Goal: Transaction & Acquisition: Purchase product/service

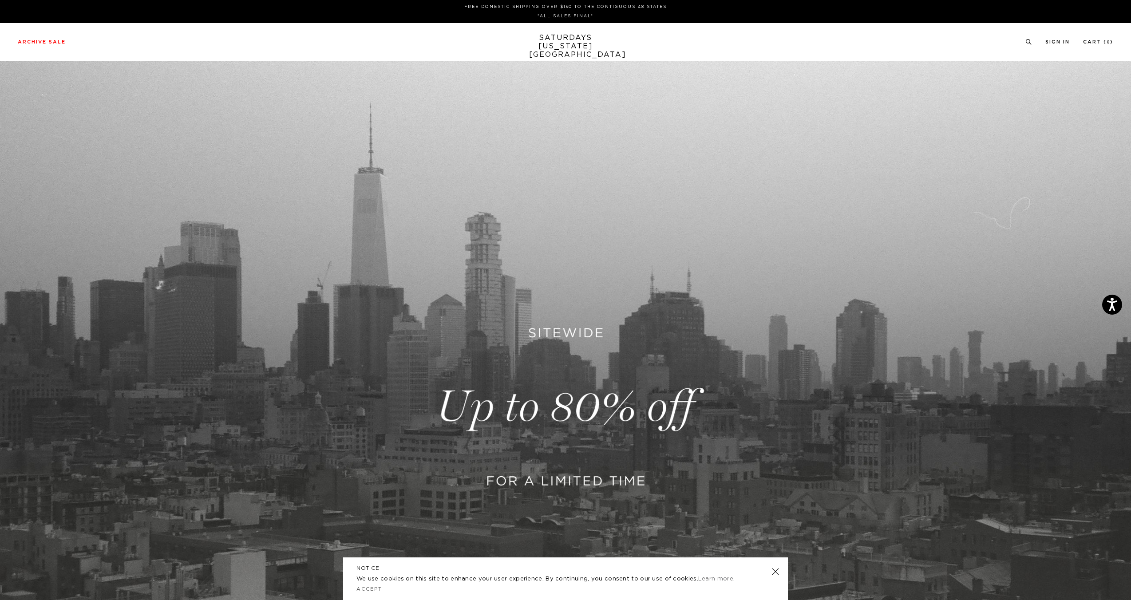
click at [547, 484] on link at bounding box center [565, 407] width 1131 height 693
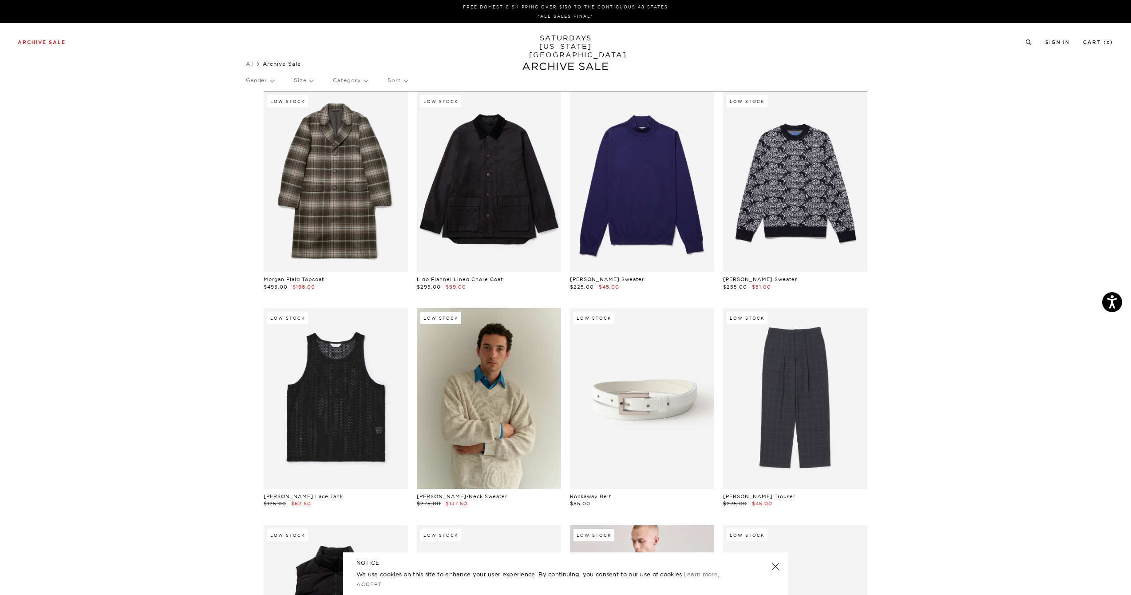
drag, startPoint x: 941, startPoint y: 194, endPoint x: 942, endPoint y: 201, distance: 6.8
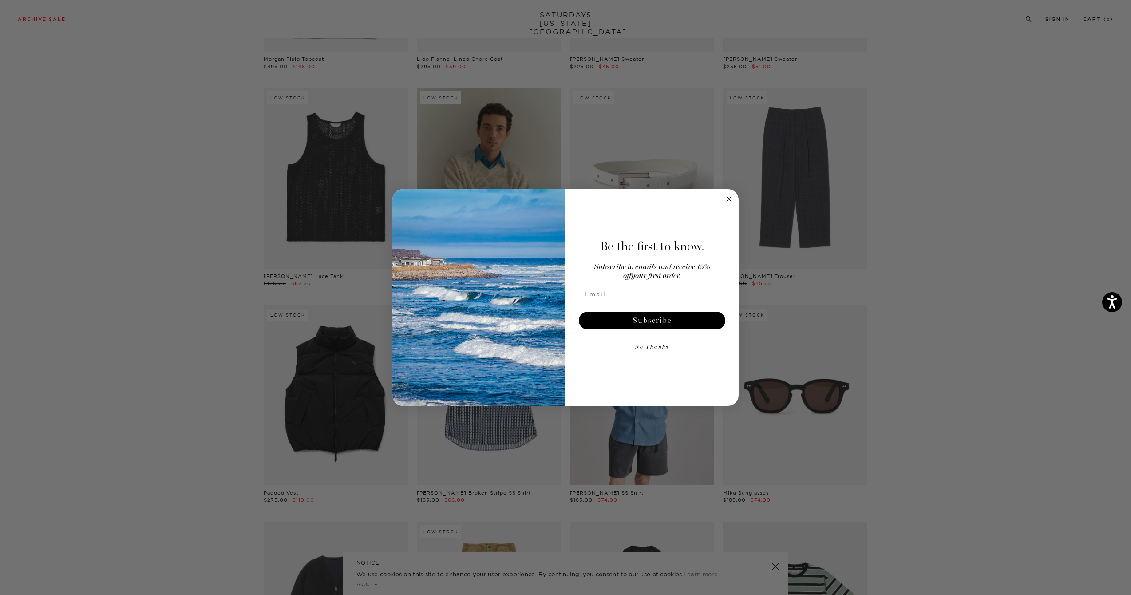
scroll to position [222, 0]
click at [729, 197] on circle "Close dialog" at bounding box center [729, 199] width 10 height 10
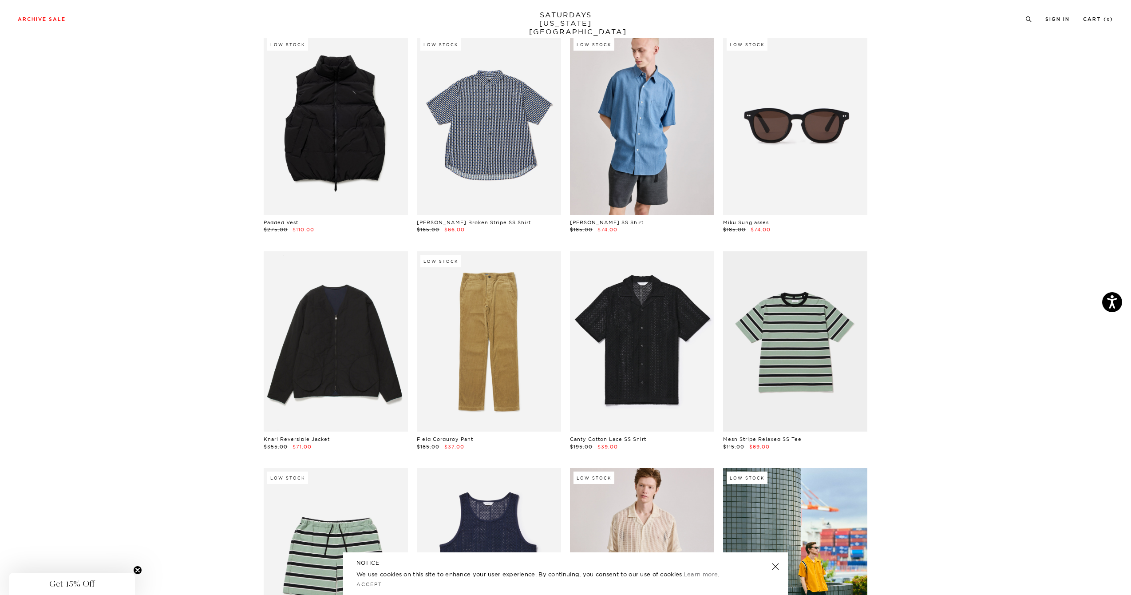
scroll to position [0, 0]
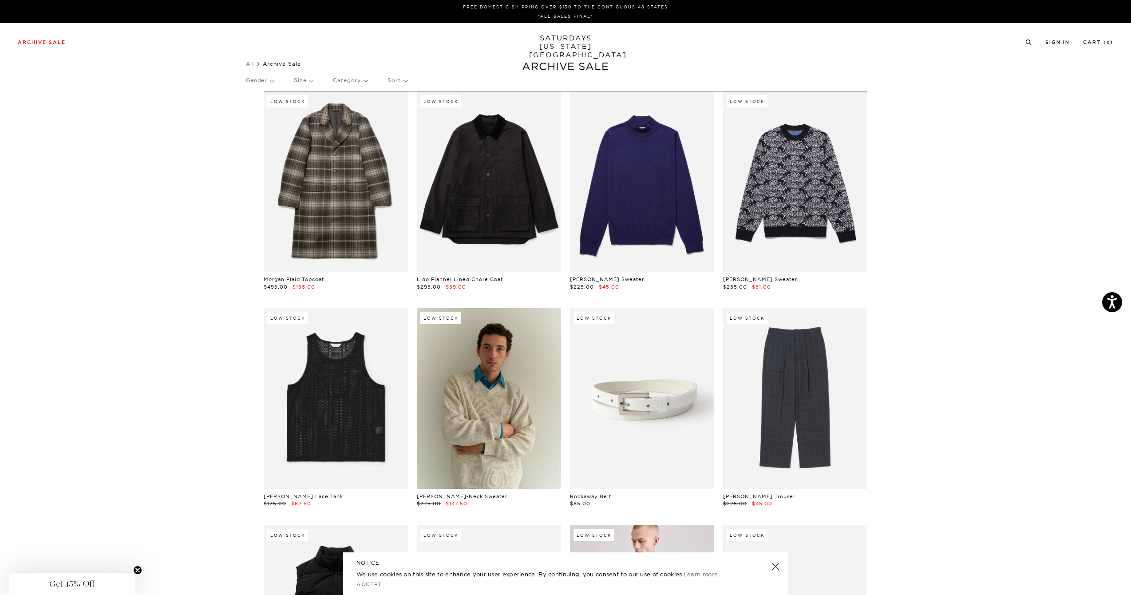
click at [371, 81] on div "Gender Size Category Sort" at bounding box center [565, 80] width 639 height 20
click at [367, 81] on p "Category" at bounding box center [350, 80] width 35 height 20
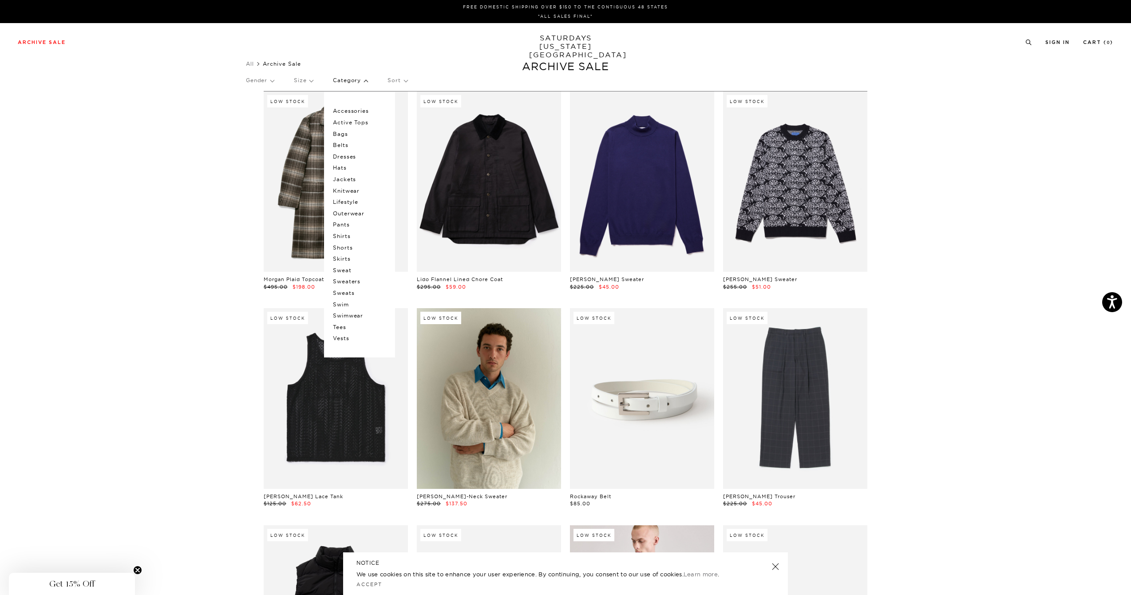
click at [347, 270] on p "Sweat" at bounding box center [359, 271] width 53 height 12
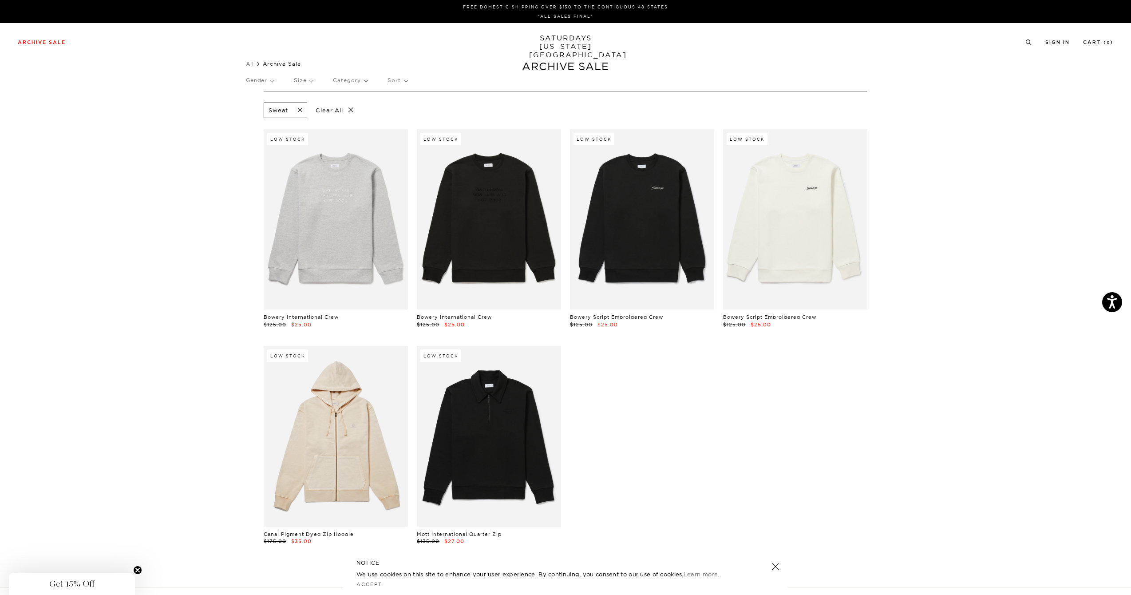
drag, startPoint x: 299, startPoint y: 110, endPoint x: 295, endPoint y: 107, distance: 4.8
click at [299, 110] on span at bounding box center [297, 110] width 19 height 8
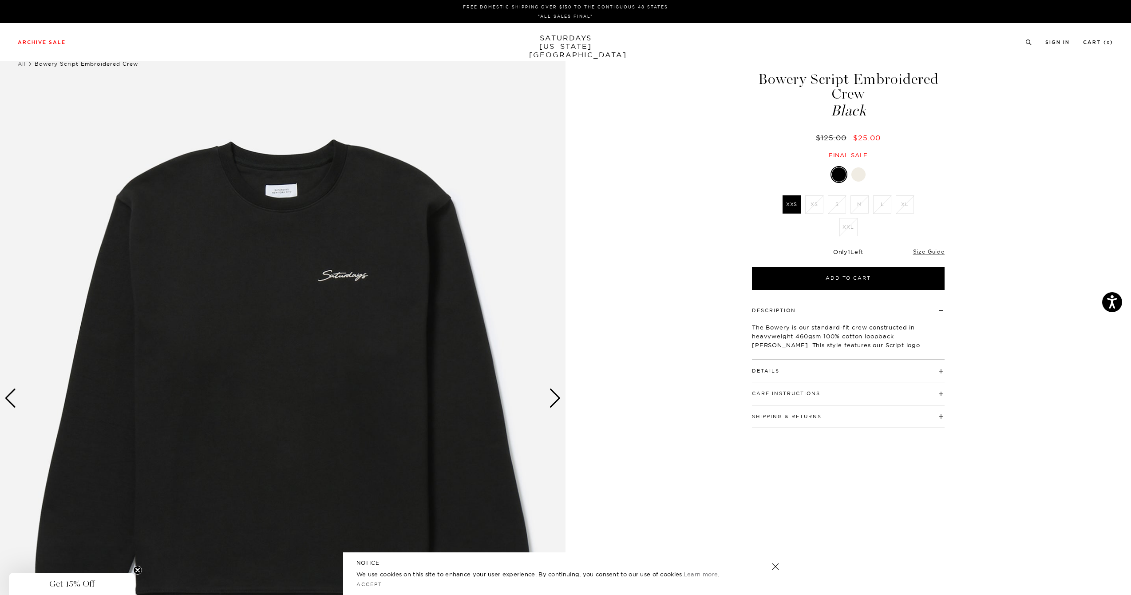
click at [863, 177] on div at bounding box center [859, 174] width 14 height 14
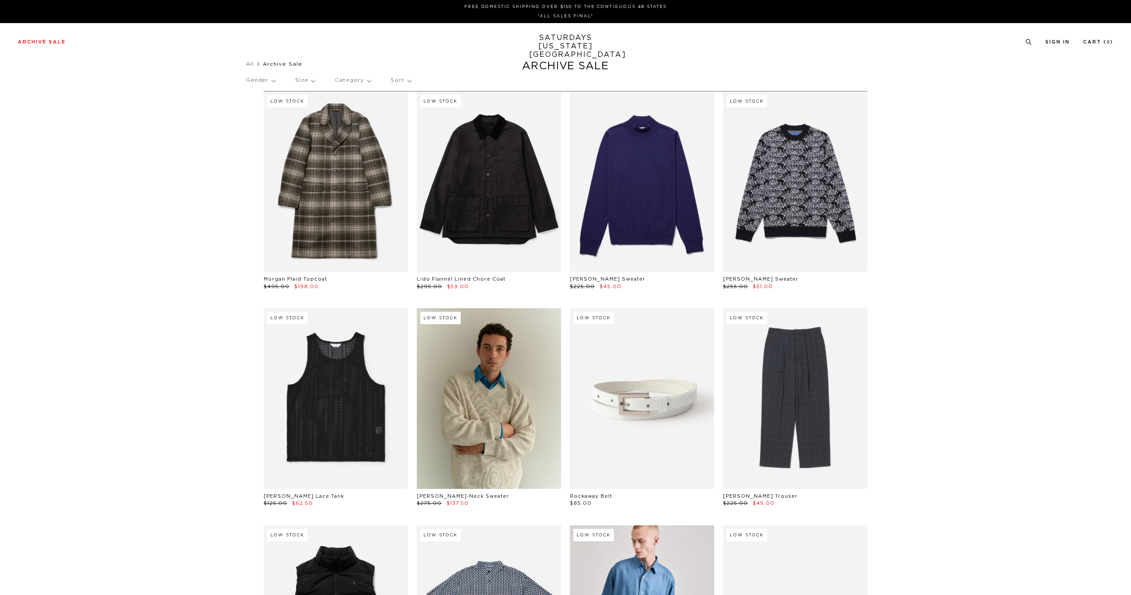
click at [356, 82] on p "Category" at bounding box center [353, 80] width 36 height 20
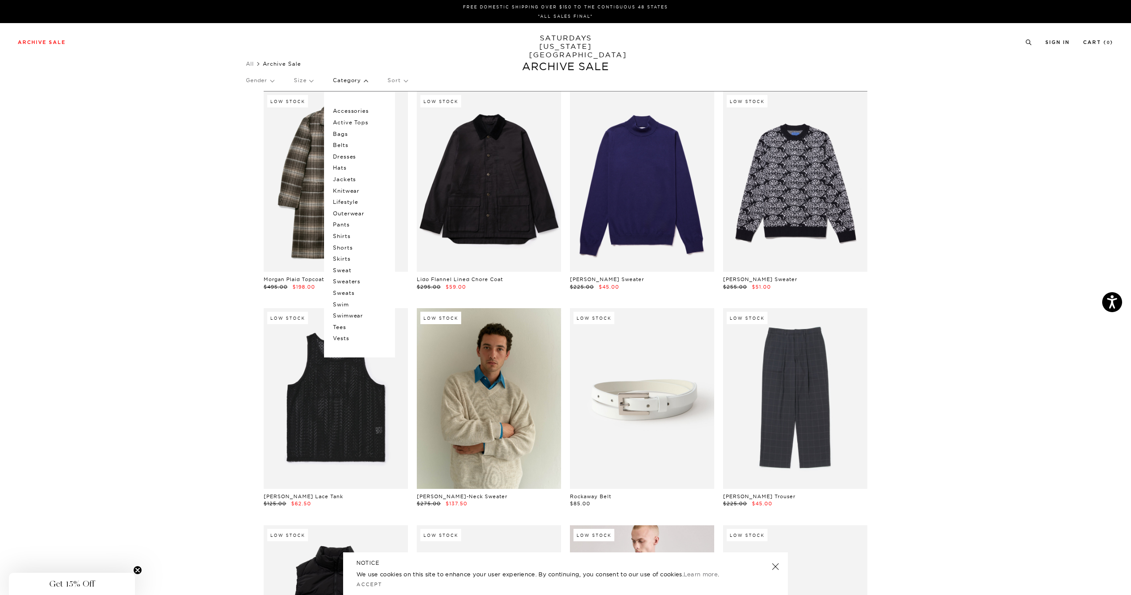
click at [348, 292] on p "Sweats" at bounding box center [359, 293] width 53 height 12
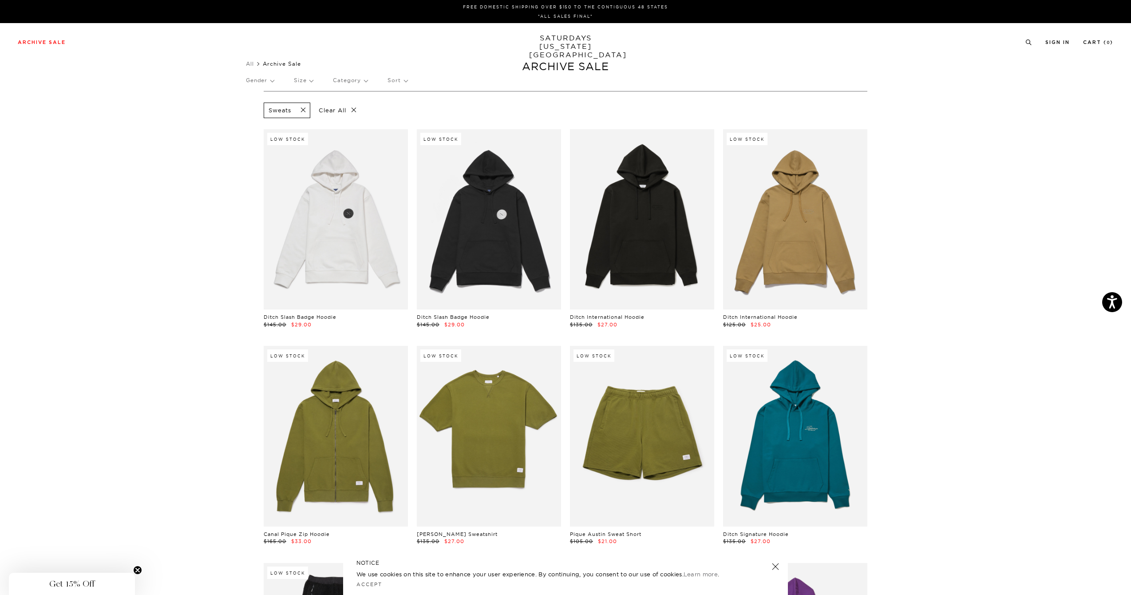
drag, startPoint x: 630, startPoint y: 215, endPoint x: 906, endPoint y: 224, distance: 275.4
click at [252, 63] on link "All" at bounding box center [250, 63] width 8 height 7
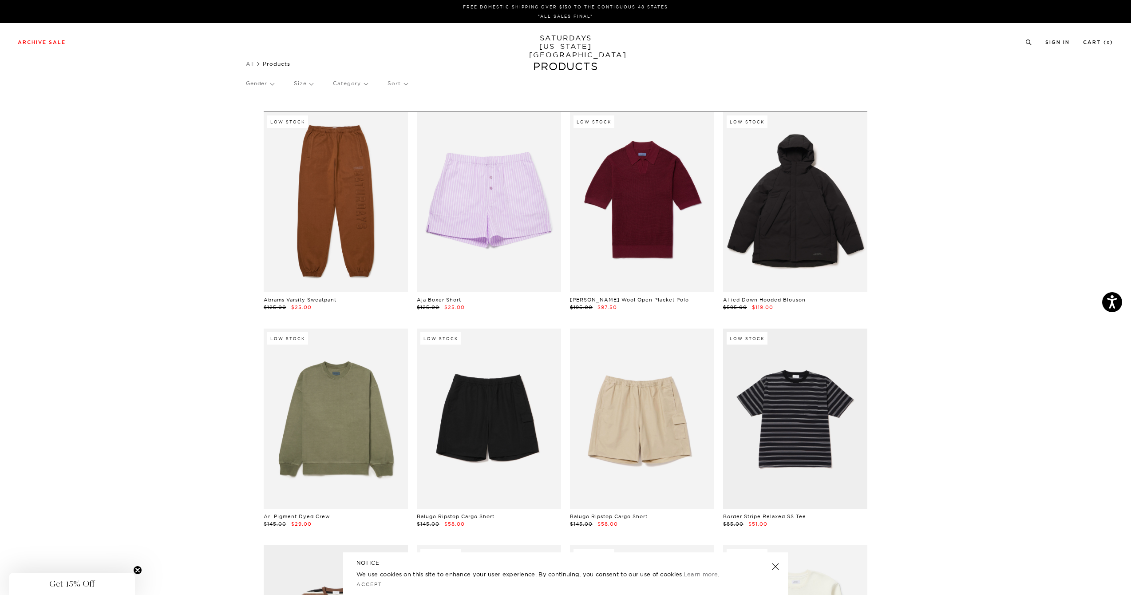
click at [340, 85] on p "Category" at bounding box center [350, 83] width 35 height 20
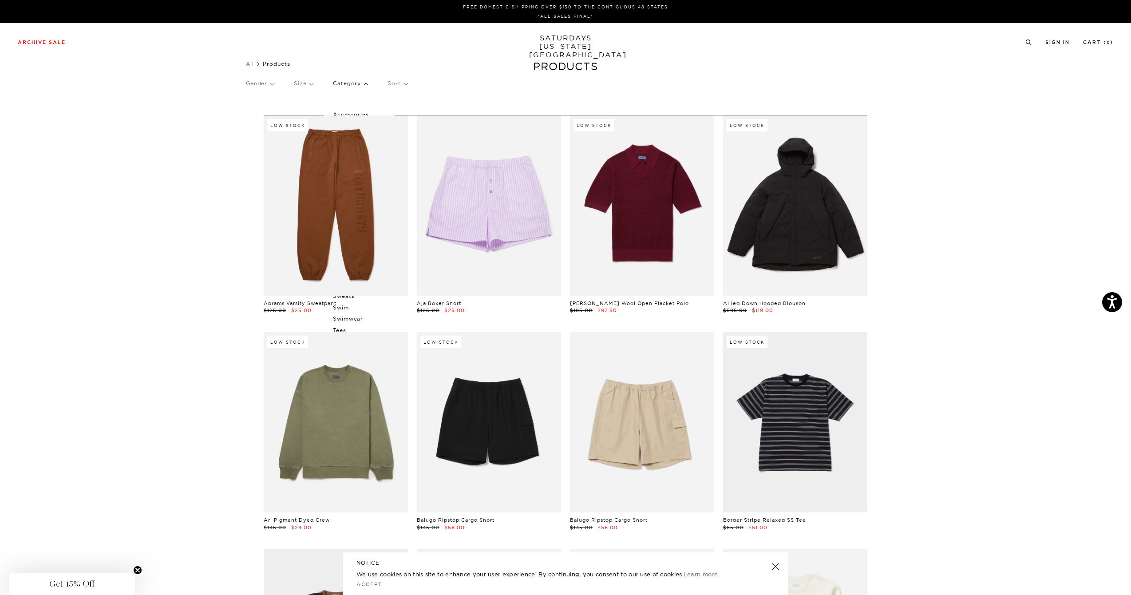
click at [348, 298] on div "Low Stock Abrams Varsity Sweatpant $125.00 $25.00" at bounding box center [336, 214] width 144 height 199
click at [348, 296] on div "Low Stock Abrams Varsity Sweatpant $125.00 $25.00" at bounding box center [336, 214] width 144 height 199
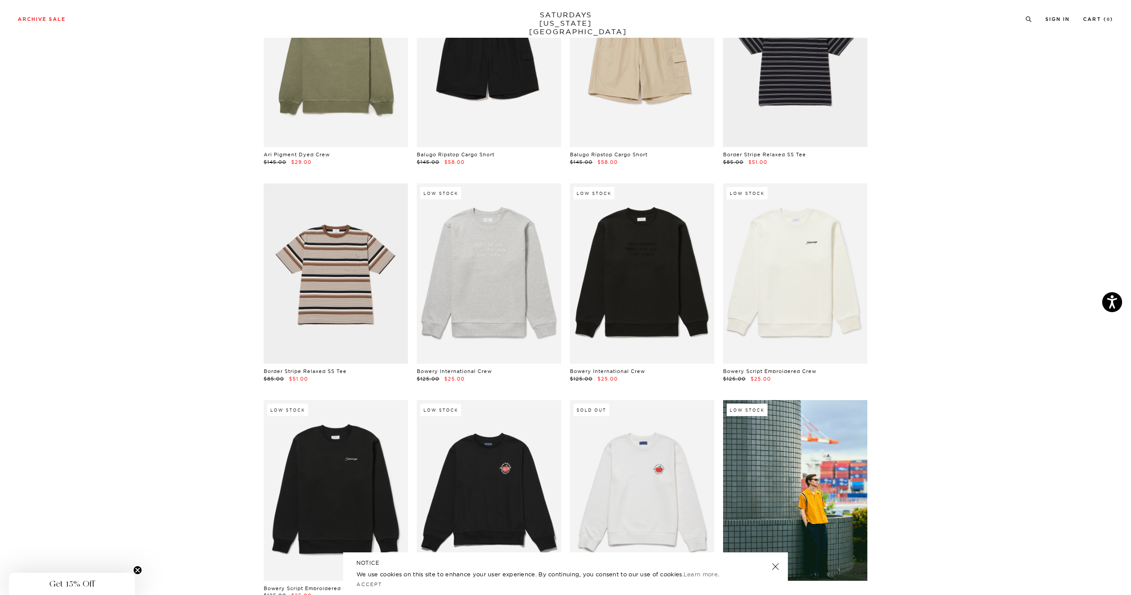
scroll to position [379, 0]
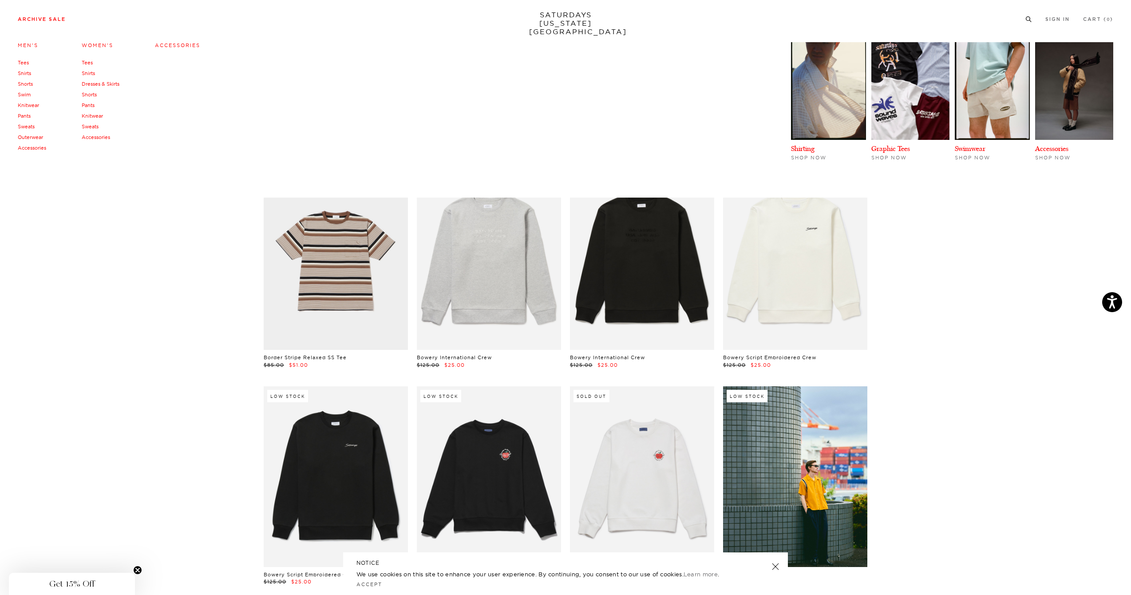
click at [27, 128] on link "Sweats" at bounding box center [26, 126] width 17 height 6
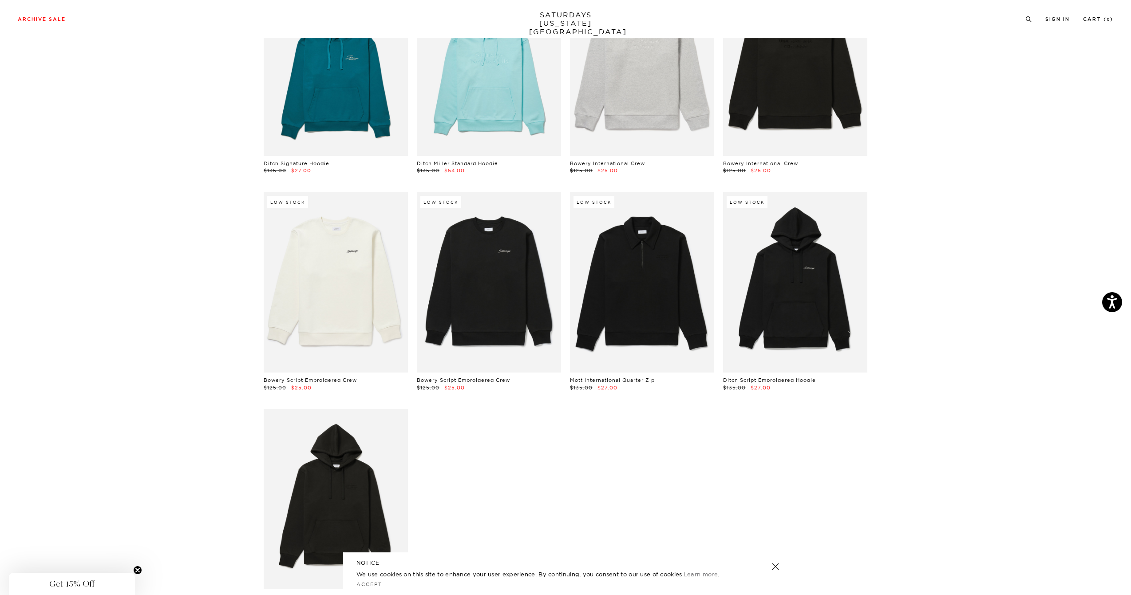
scroll to position [1597, 5]
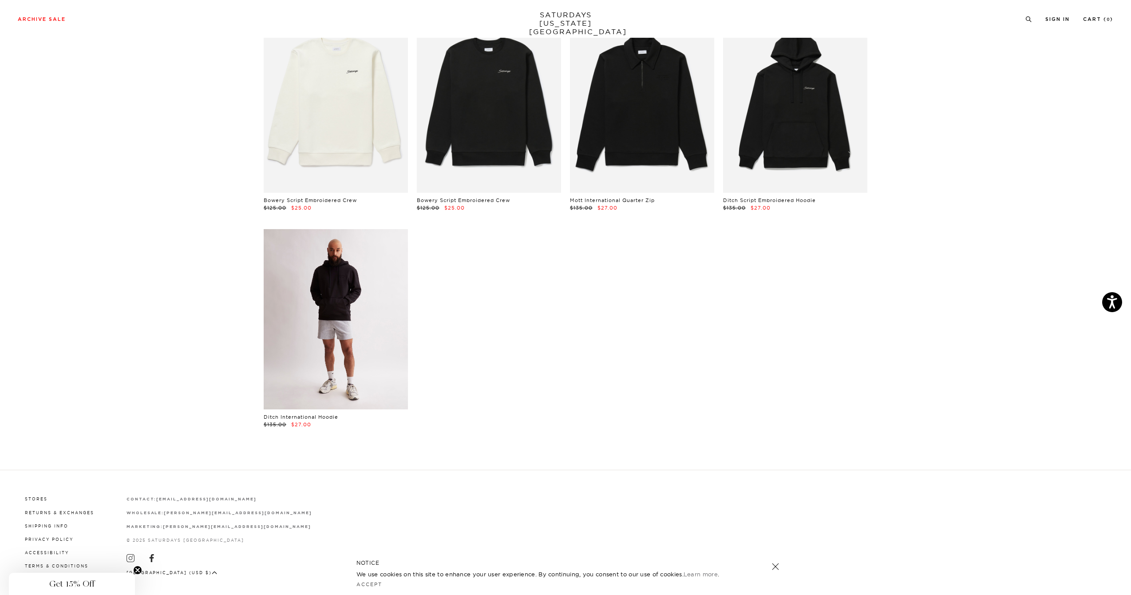
click at [373, 281] on link at bounding box center [336, 319] width 144 height 180
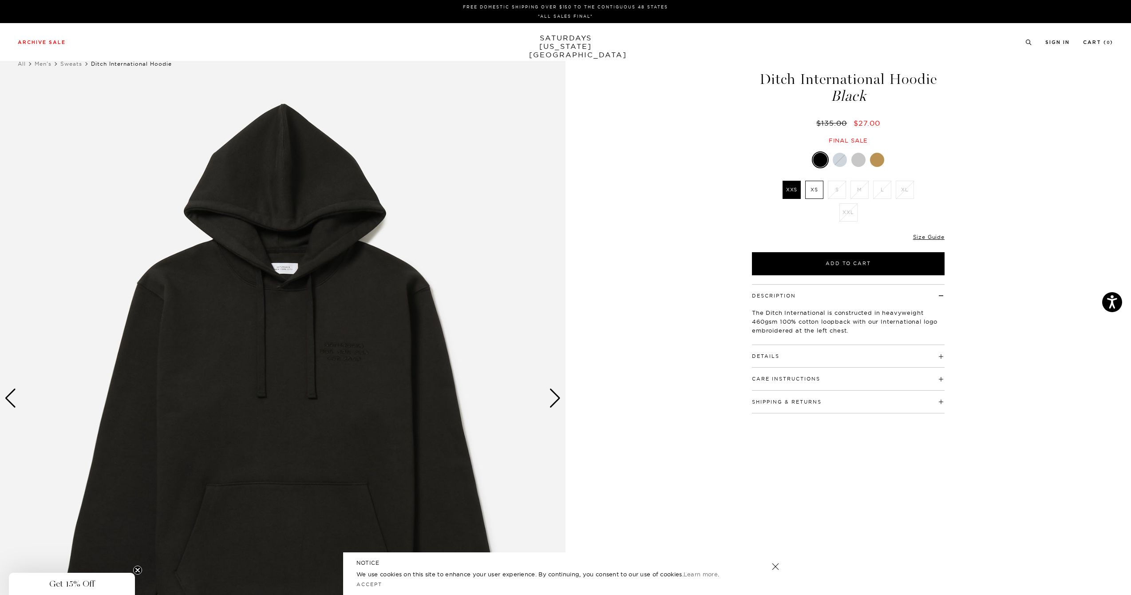
click at [858, 156] on div at bounding box center [859, 160] width 14 height 14
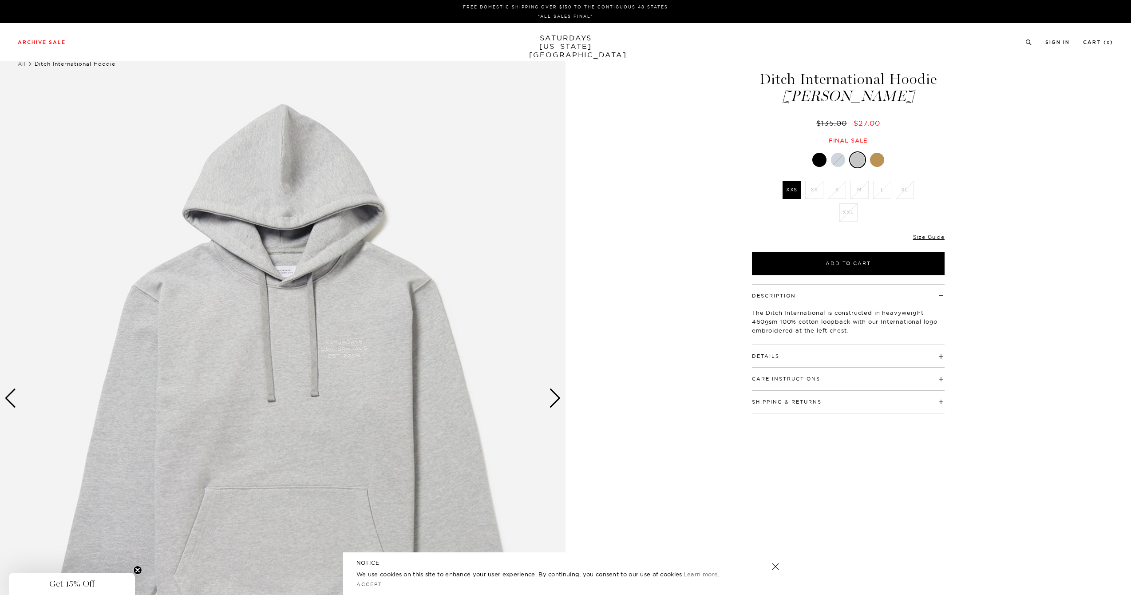
drag, startPoint x: 0, startPoint y: 0, endPoint x: 880, endPoint y: 159, distance: 893.9
click at [880, 159] on div at bounding box center [877, 160] width 14 height 14
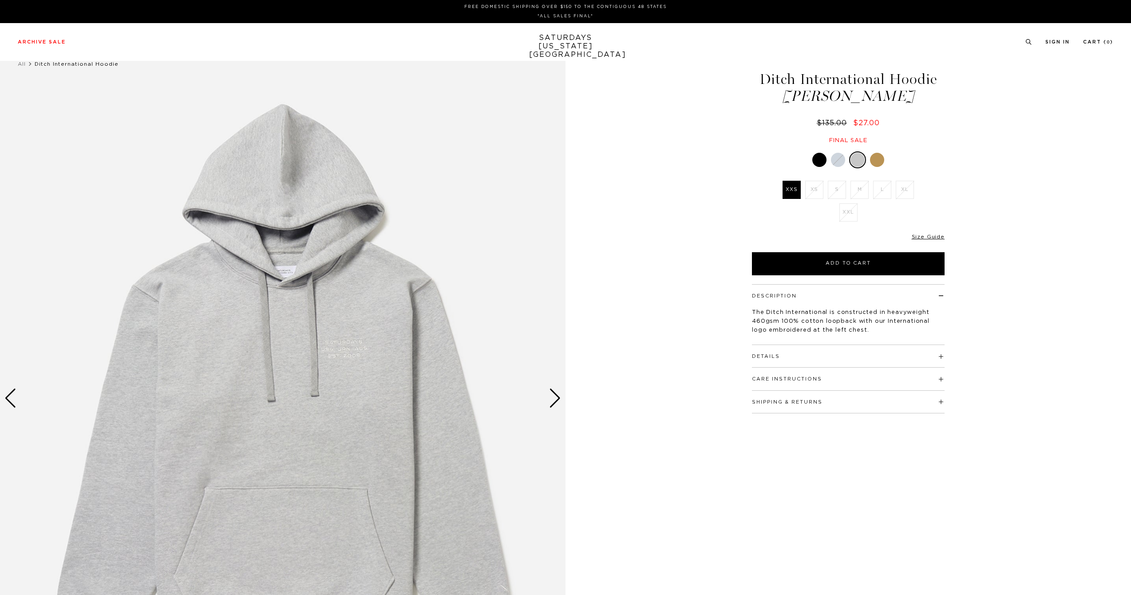
click at [564, 45] on link "SATURDAYS [US_STATE][GEOGRAPHIC_DATA]" at bounding box center [565, 46] width 73 height 25
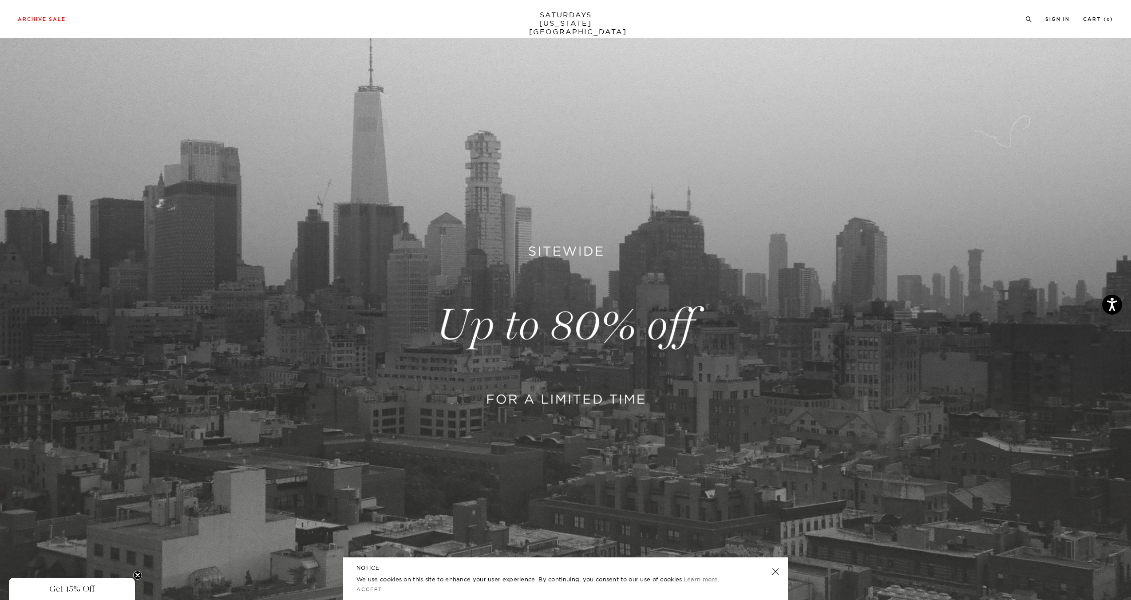
scroll to position [292, 0]
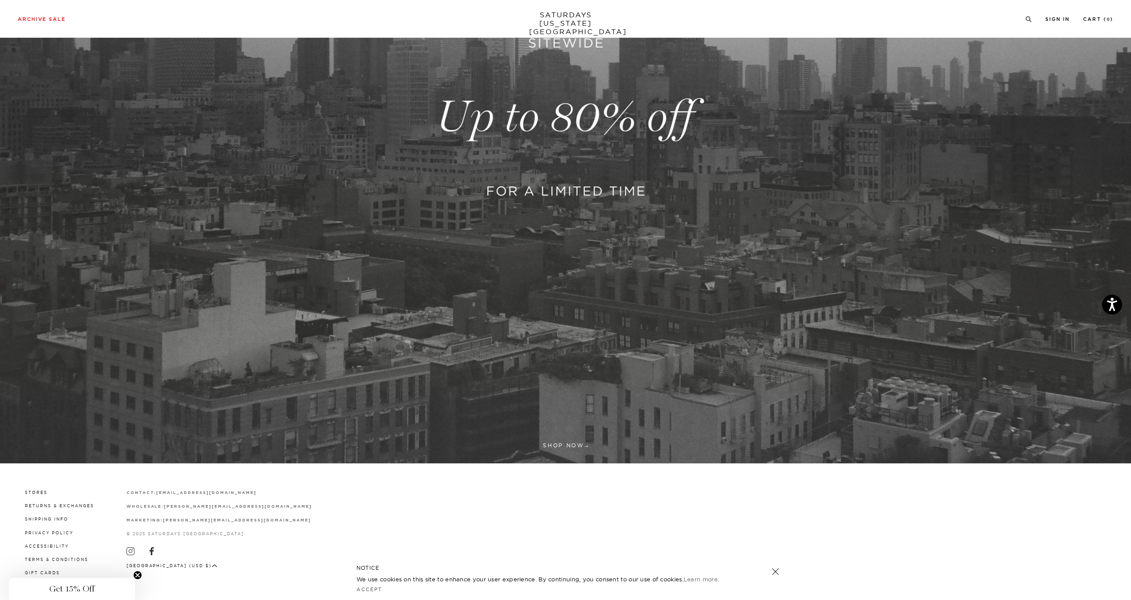
click at [511, 186] on link at bounding box center [565, 117] width 1131 height 693
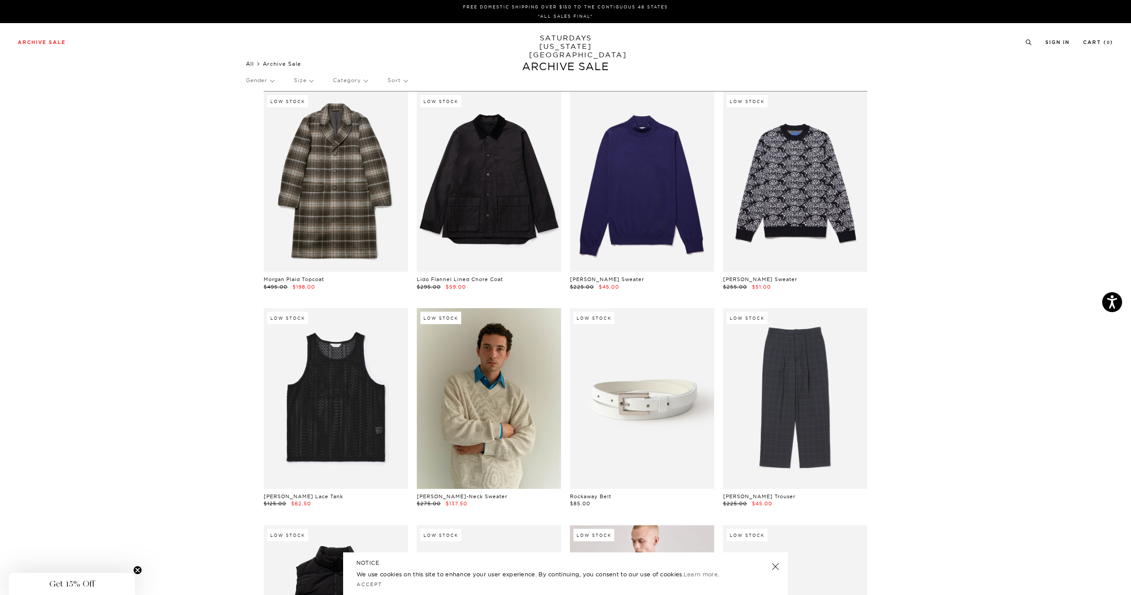
click at [253, 65] on link "All" at bounding box center [250, 63] width 8 height 7
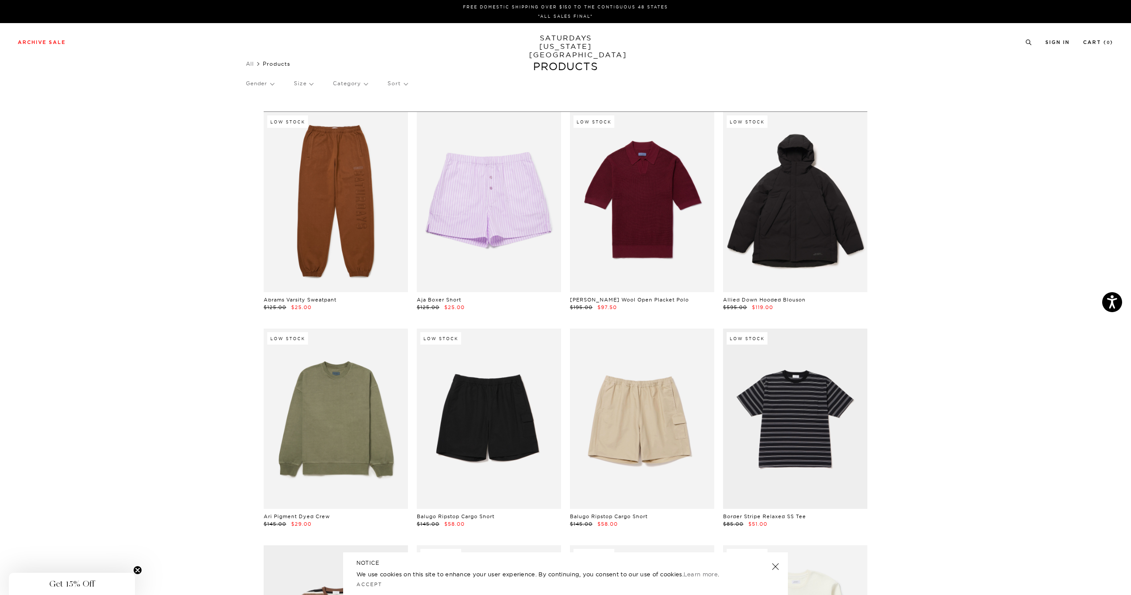
click at [255, 81] on p "Gender" at bounding box center [260, 83] width 28 height 20
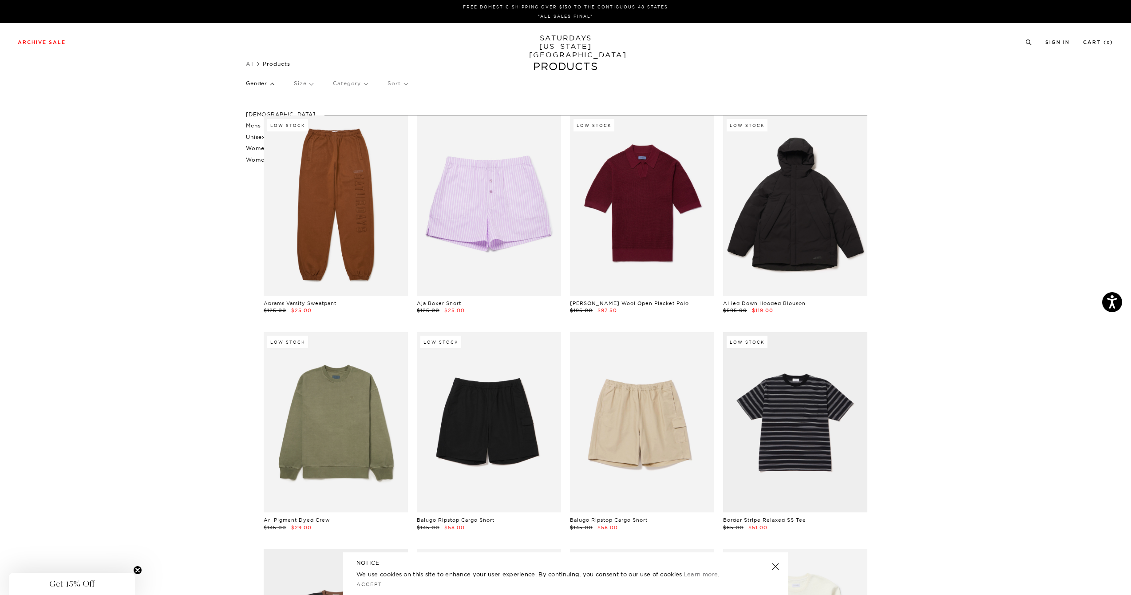
click at [256, 128] on p "Mens" at bounding box center [281, 126] width 70 height 12
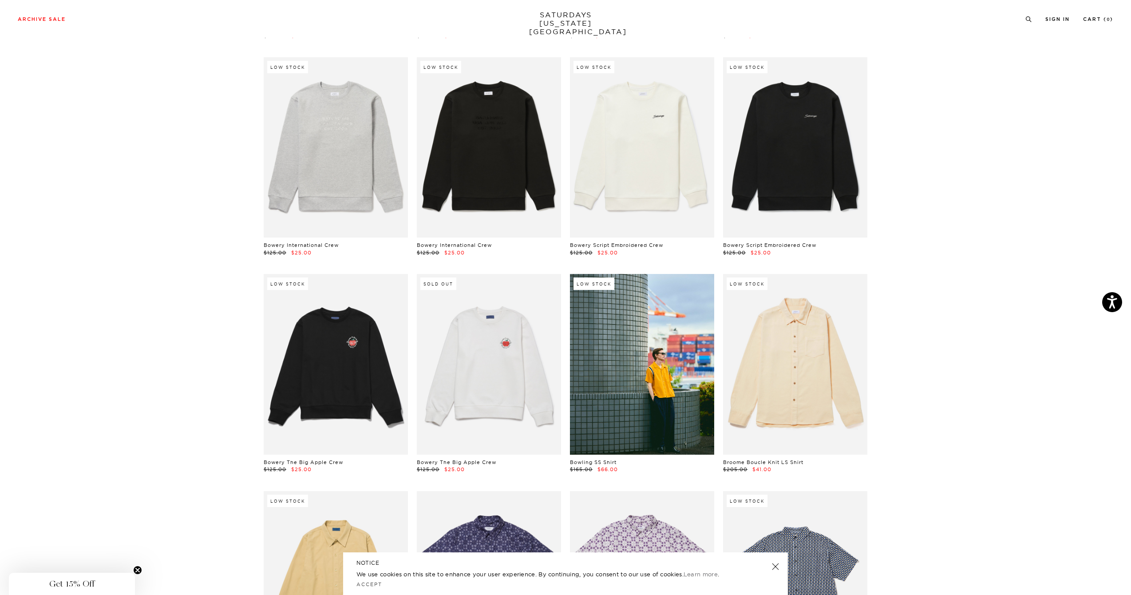
scroll to position [542, 3]
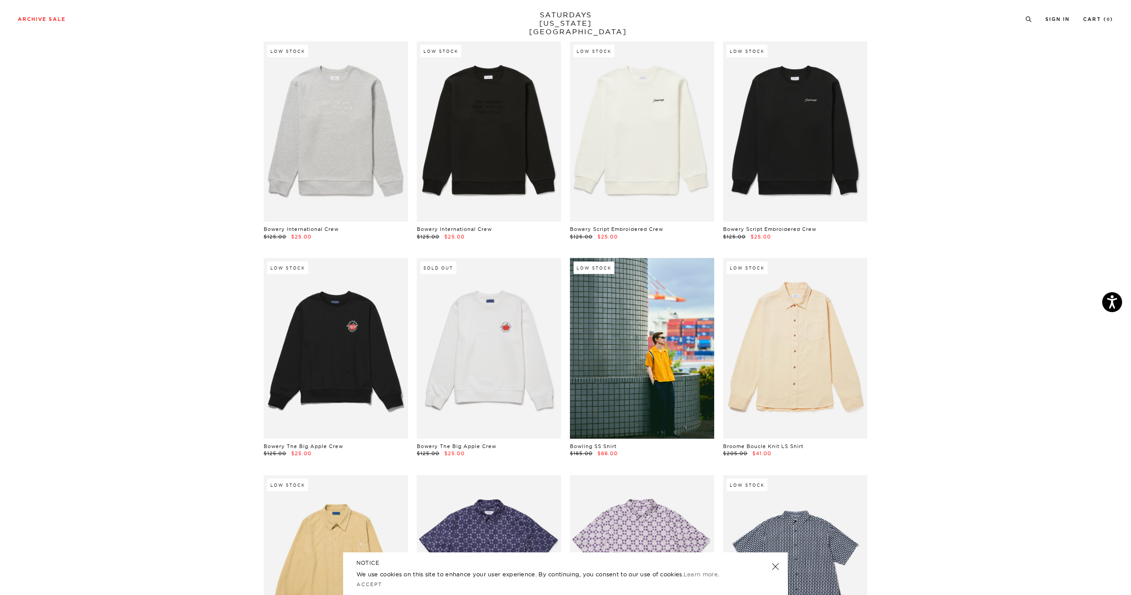
drag, startPoint x: 98, startPoint y: 199, endPoint x: 123, endPoint y: 170, distance: 38.1
drag, startPoint x: 217, startPoint y: 183, endPoint x: 215, endPoint y: 215, distance: 31.6
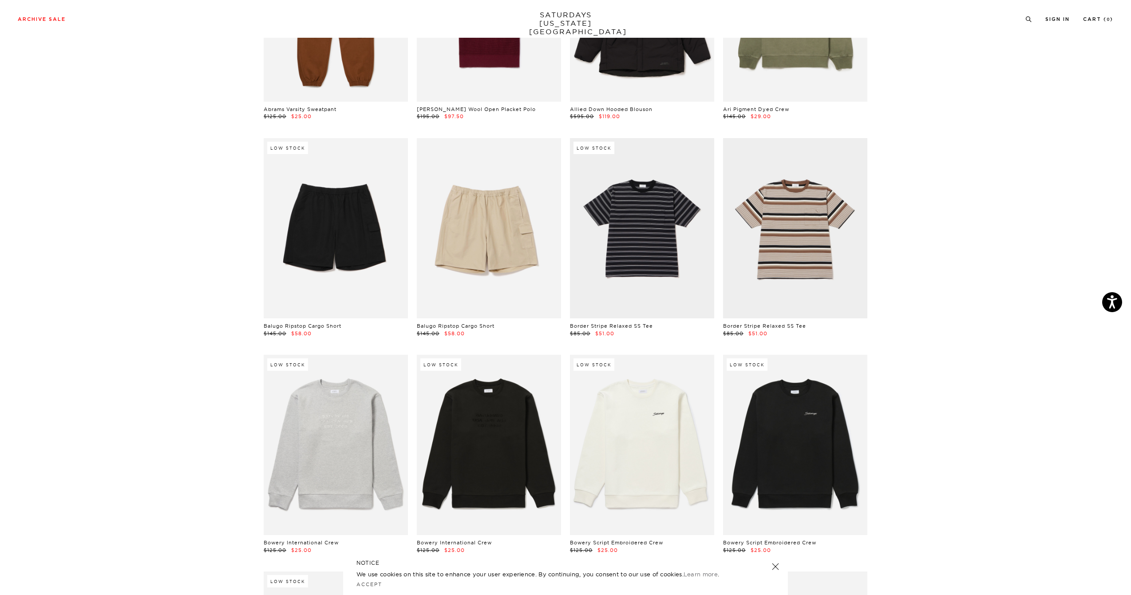
scroll to position [0, 0]
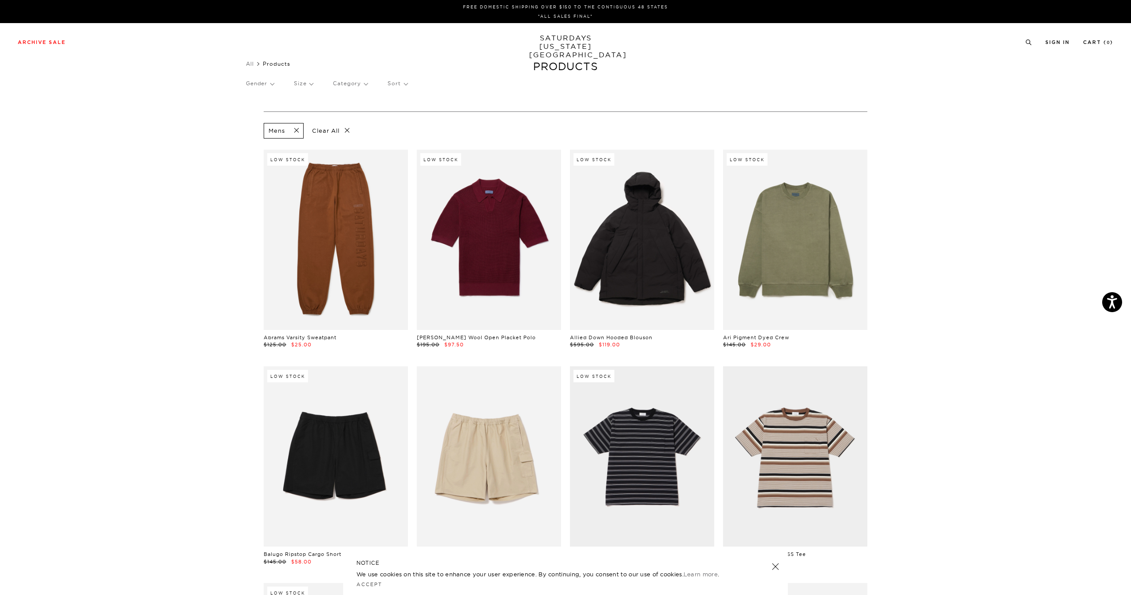
click at [303, 87] on p "Size" at bounding box center [303, 83] width 19 height 20
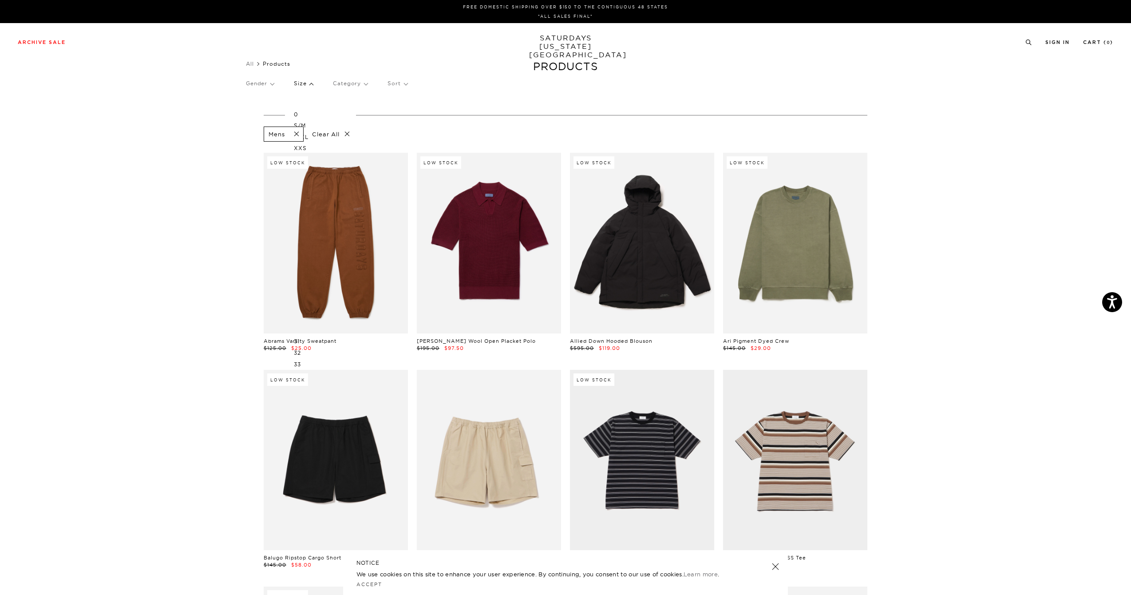
click at [336, 132] on p "Clear All" at bounding box center [331, 135] width 46 height 16
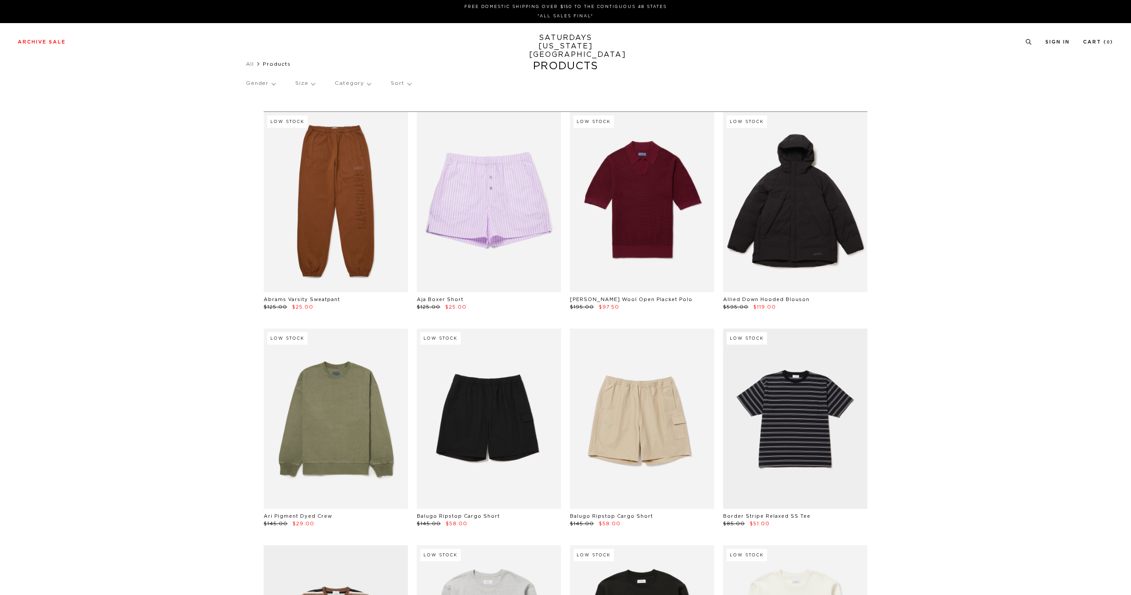
click at [310, 85] on p "Size" at bounding box center [305, 83] width 20 height 20
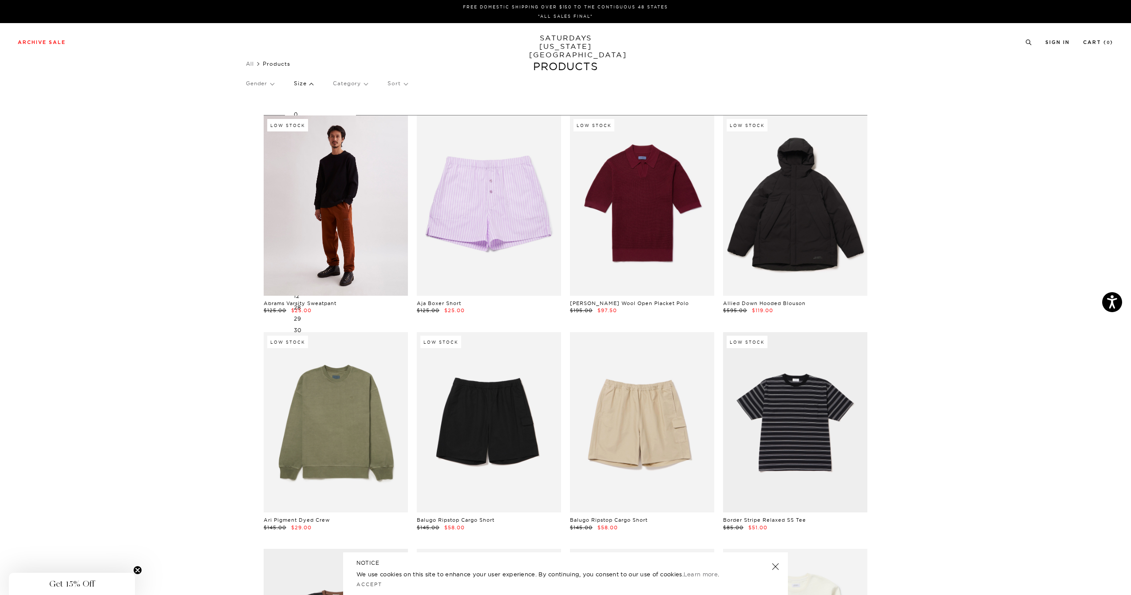
click at [300, 209] on link at bounding box center [336, 205] width 144 height 180
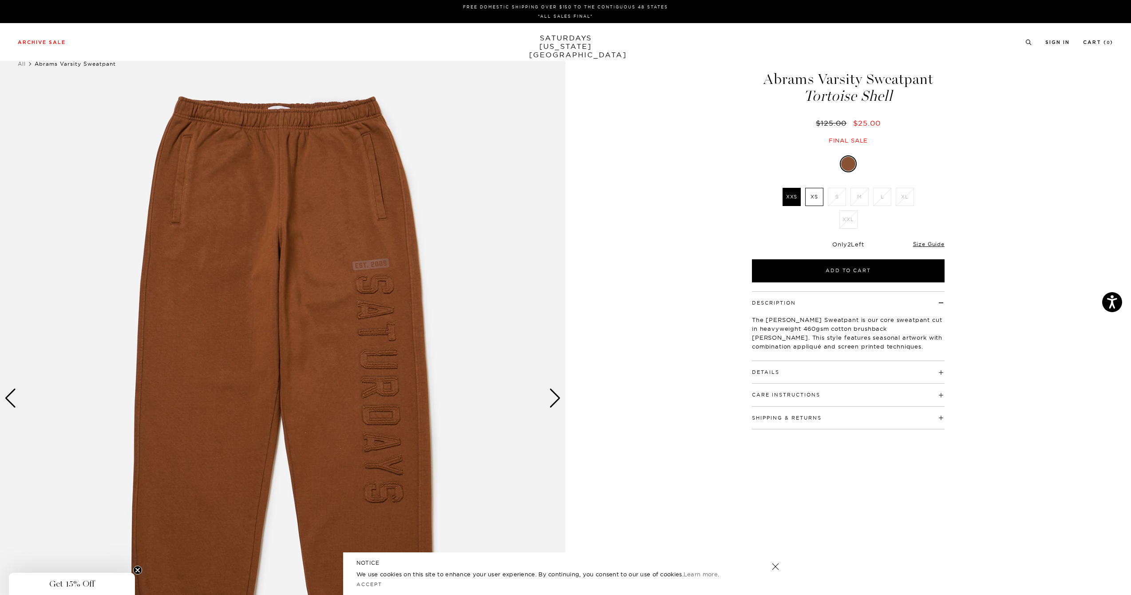
drag, startPoint x: 742, startPoint y: 225, endPoint x: 706, endPoint y: 218, distance: 37.5
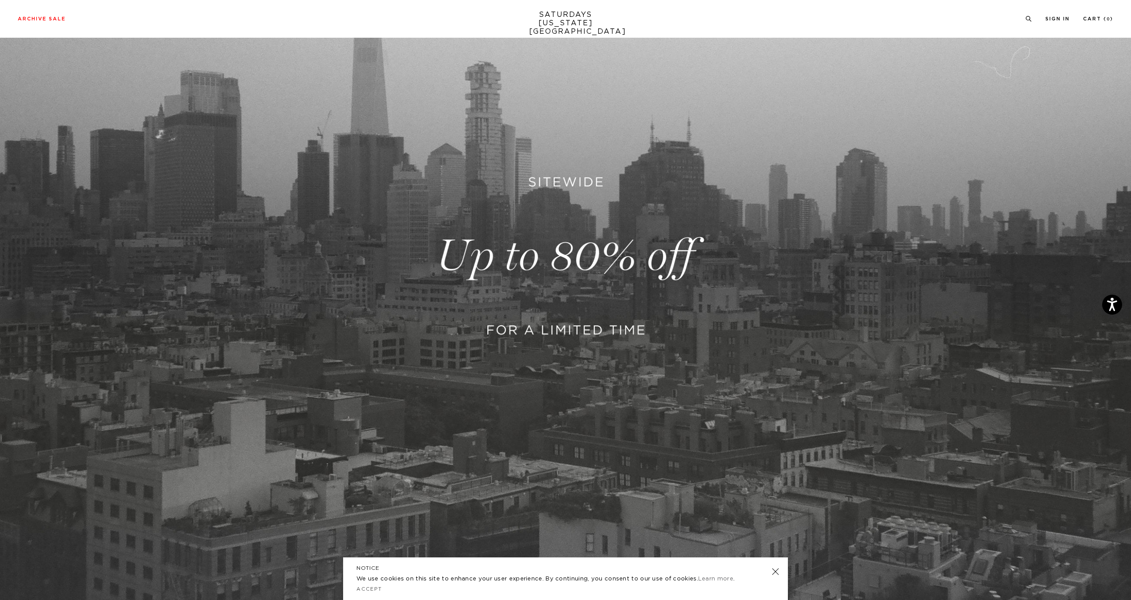
scroll to position [292, 0]
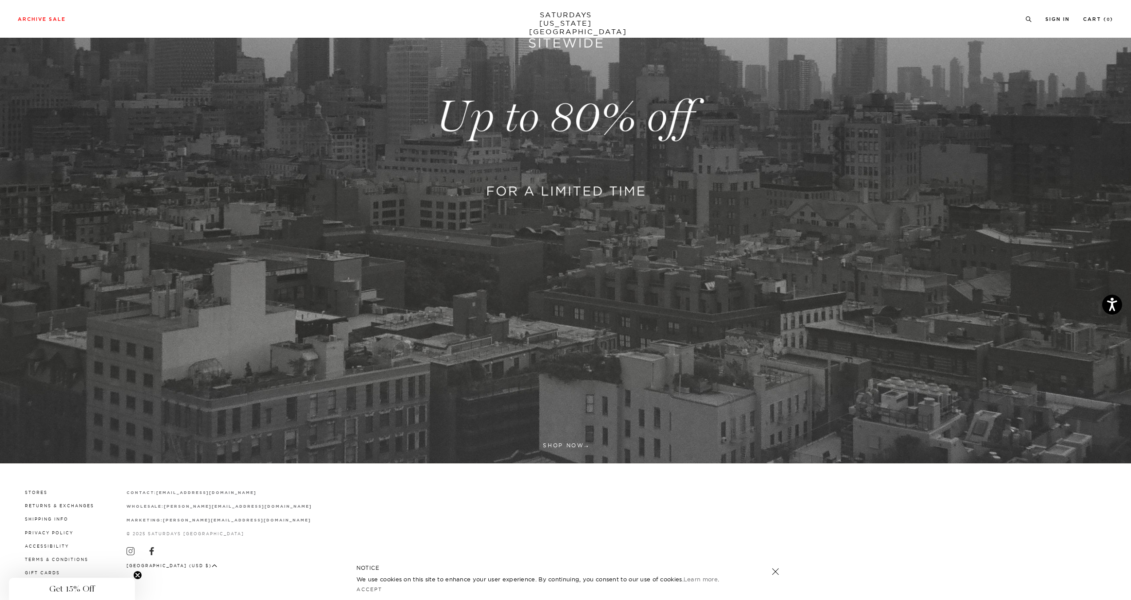
click at [566, 445] on link at bounding box center [565, 117] width 1131 height 693
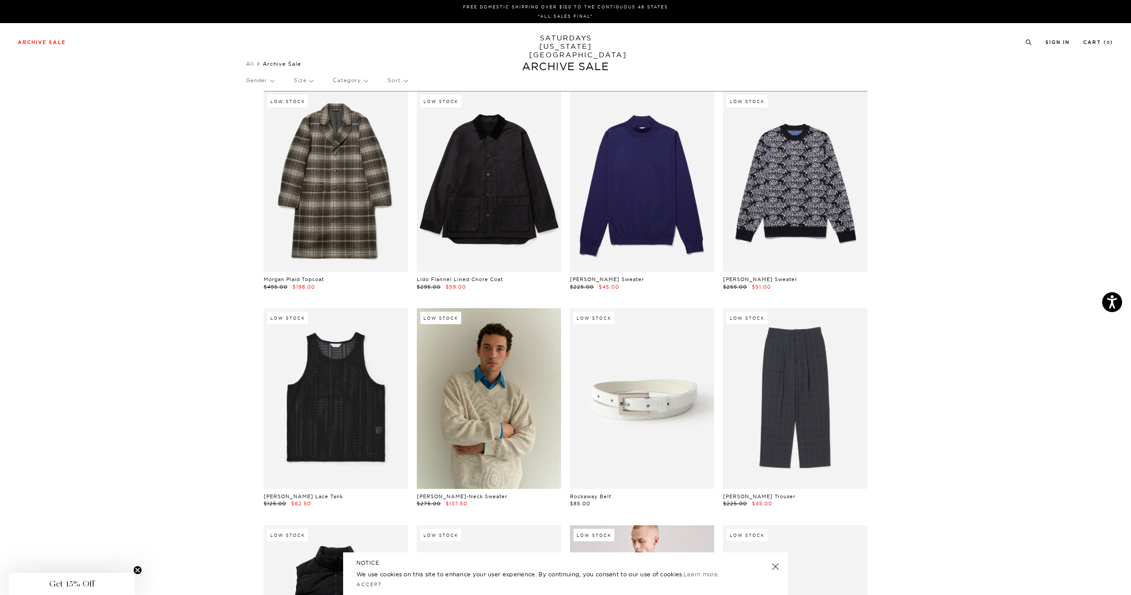
click at [301, 81] on p "Size" at bounding box center [303, 80] width 19 height 20
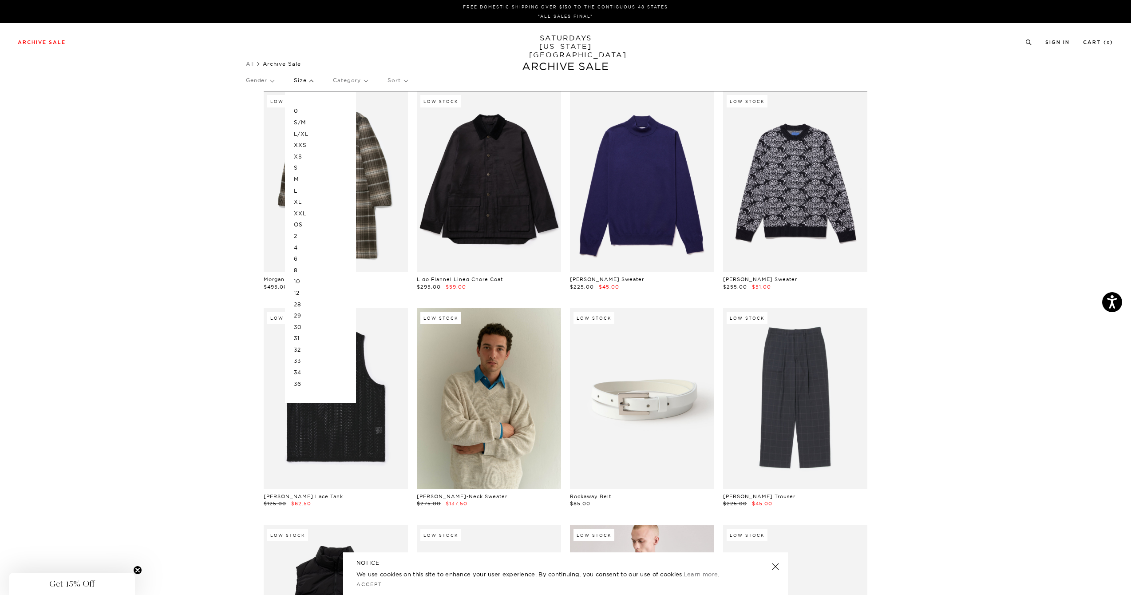
click at [299, 179] on p "M" at bounding box center [320, 180] width 53 height 12
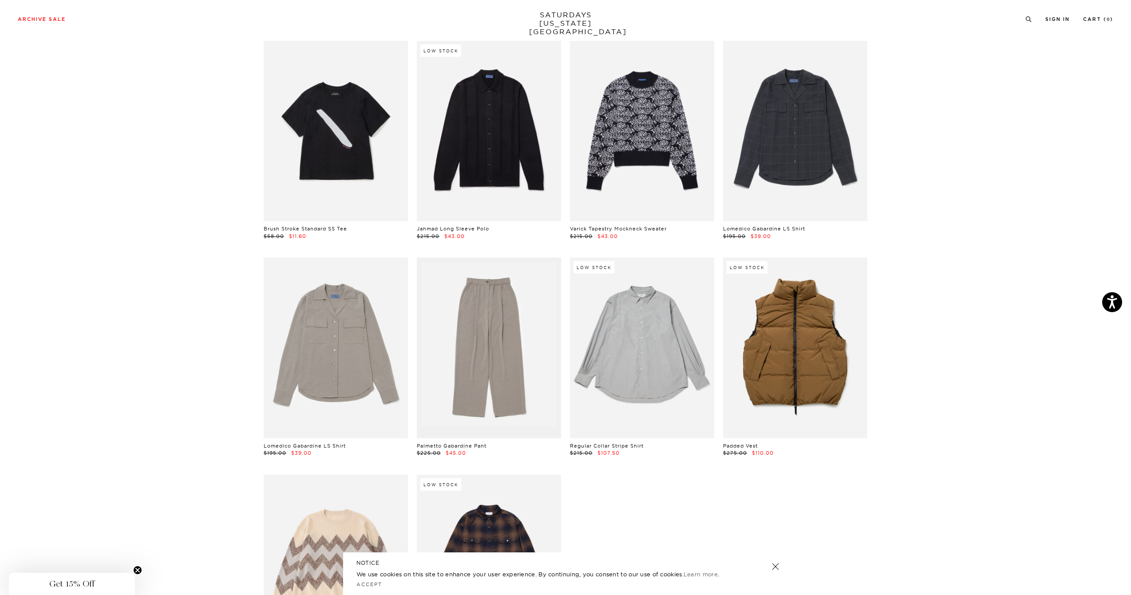
scroll to position [2716, 5]
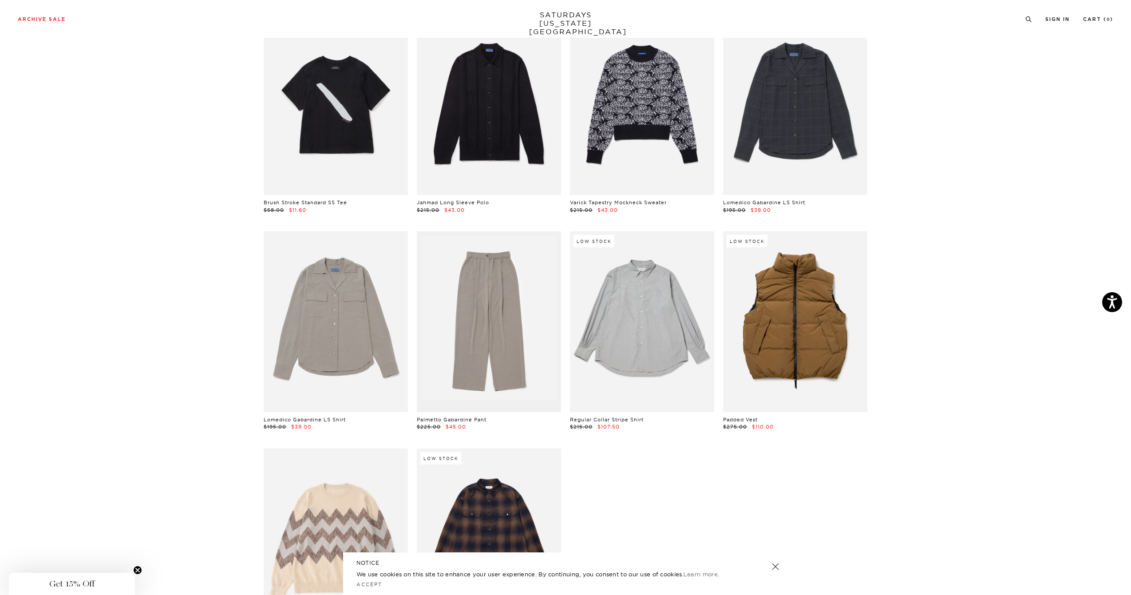
drag, startPoint x: 617, startPoint y: 496, endPoint x: 661, endPoint y: 559, distance: 76.8
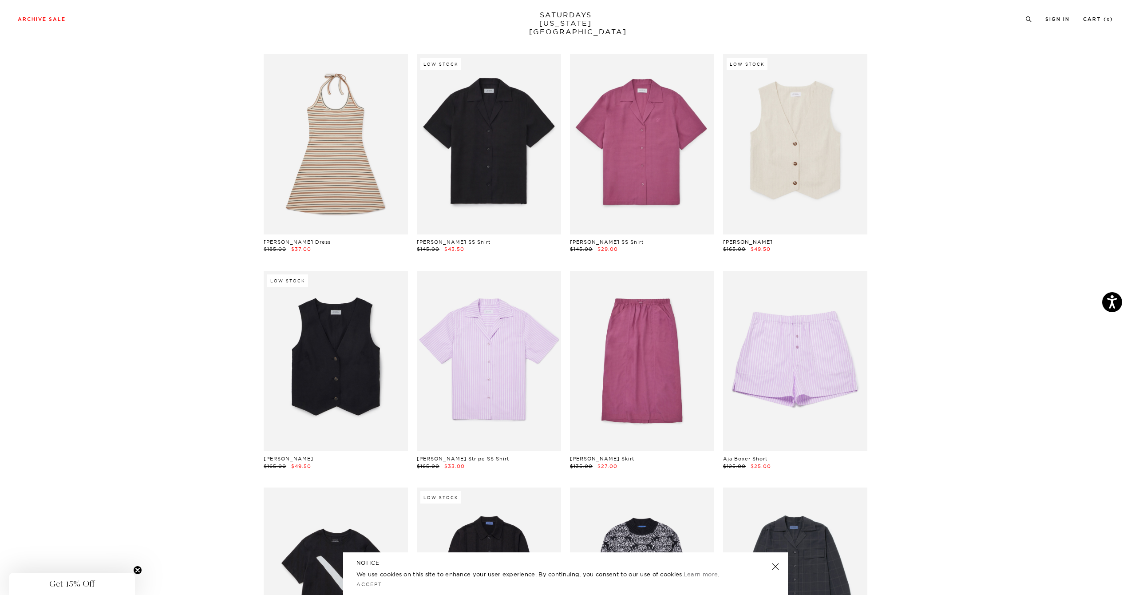
scroll to position [0, 5]
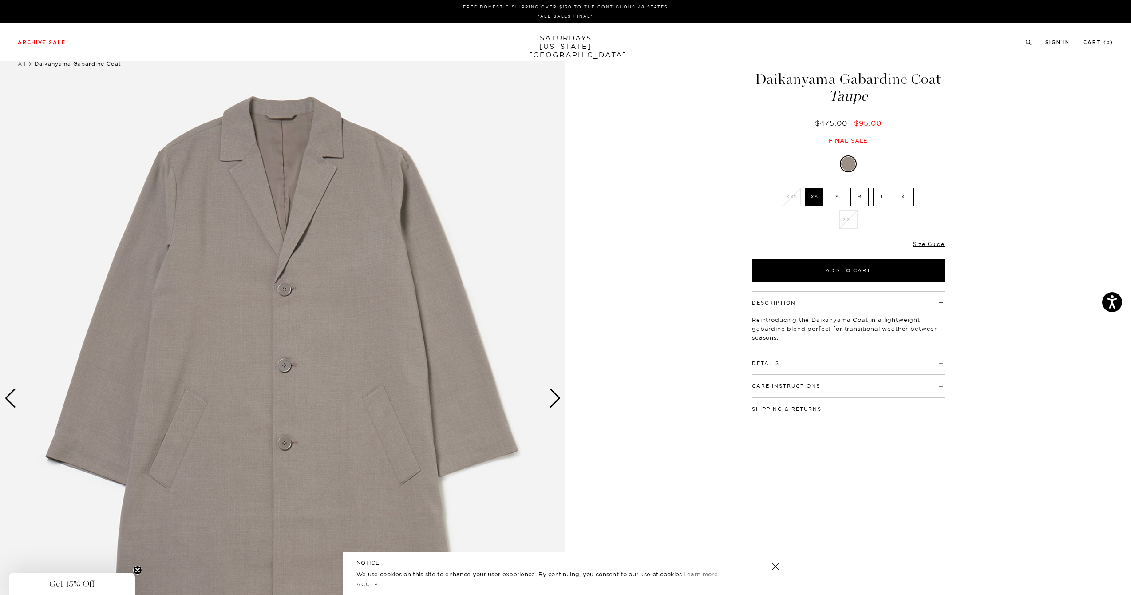
click at [555, 397] on div "Next slide" at bounding box center [555, 399] width 12 height 20
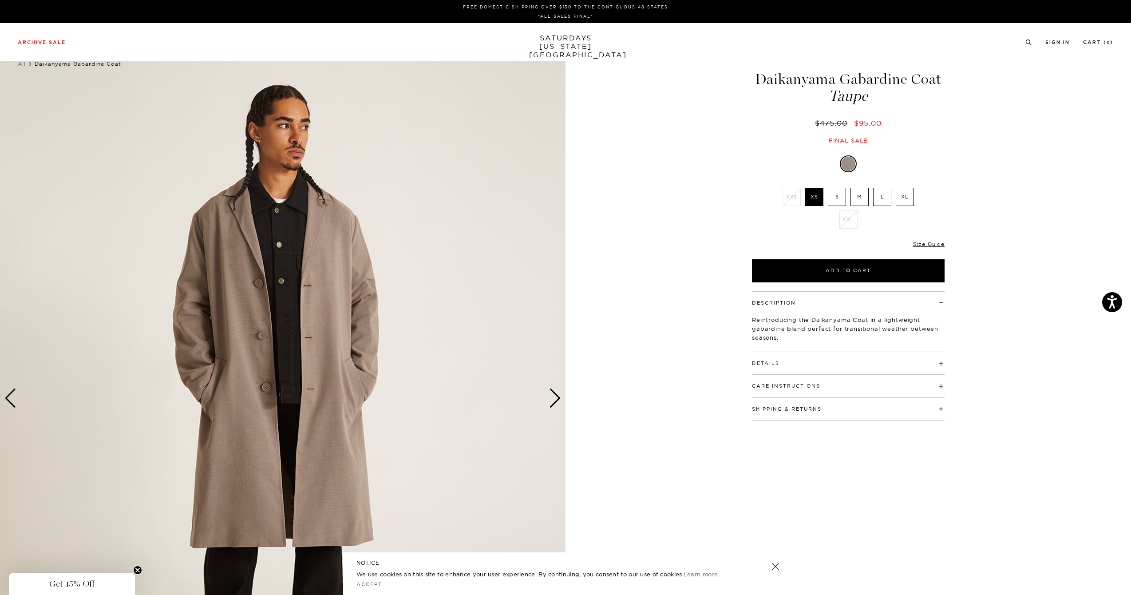
click at [555, 397] on div "Next slide" at bounding box center [555, 399] width 12 height 20
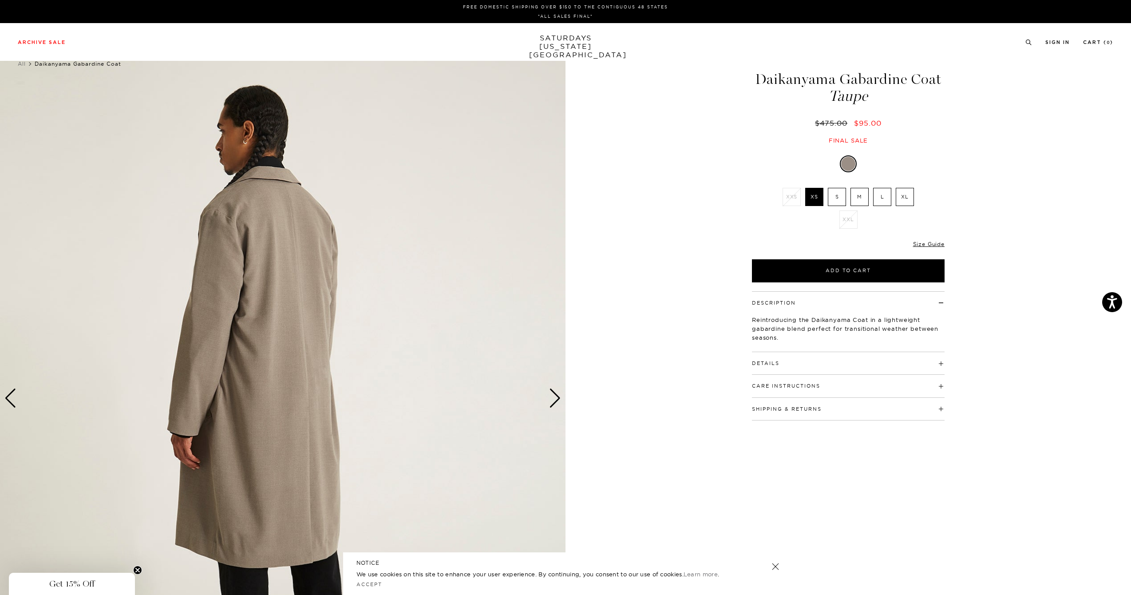
click at [555, 397] on div "Next slide" at bounding box center [555, 399] width 12 height 20
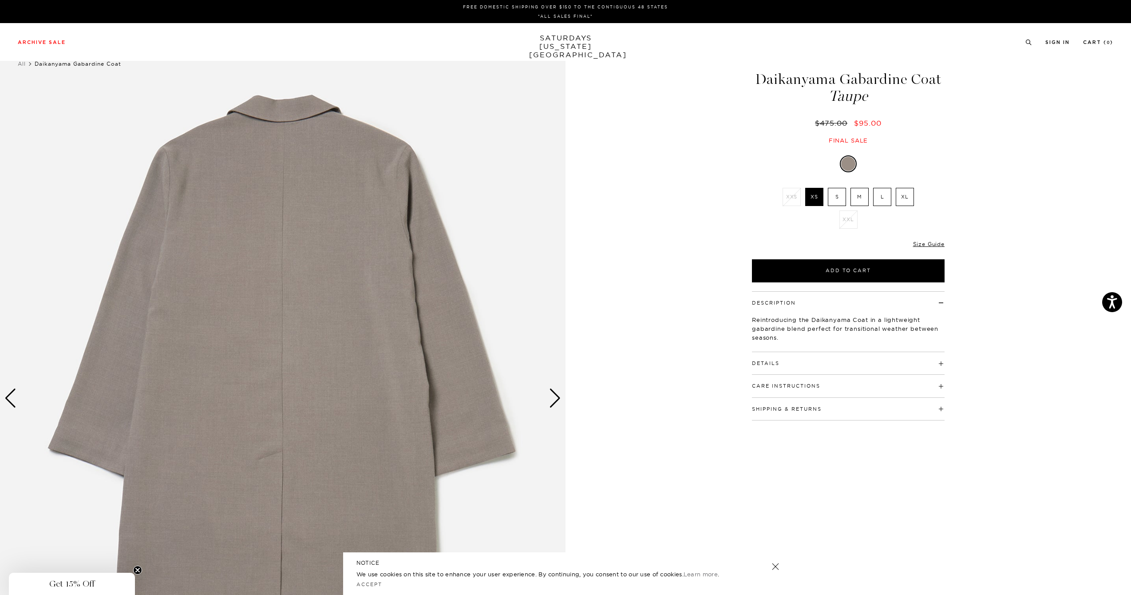
click at [815, 363] on h4 "Details" at bounding box center [848, 359] width 193 height 15
click at [546, 393] on img at bounding box center [283, 398] width 566 height 707
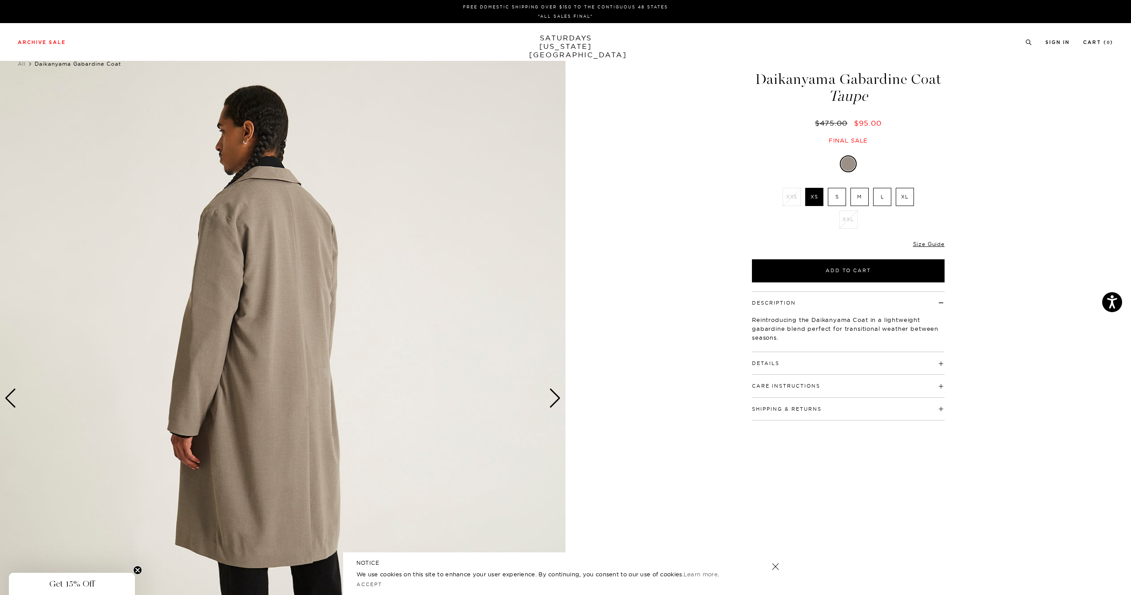
click at [547, 393] on img at bounding box center [283, 398] width 566 height 707
click at [547, 393] on body "Press Alt+1 for screen-reader mode, Alt+0 to cancel Accessibility Screen-Reader…" at bounding box center [565, 597] width 1131 height 1195
